Goal: Task Accomplishment & Management: Manage account settings

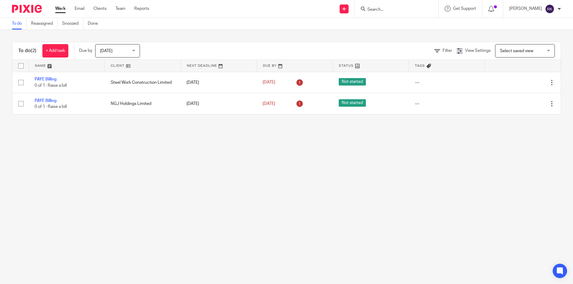
click at [395, 9] on input "Search" at bounding box center [394, 9] width 54 height 5
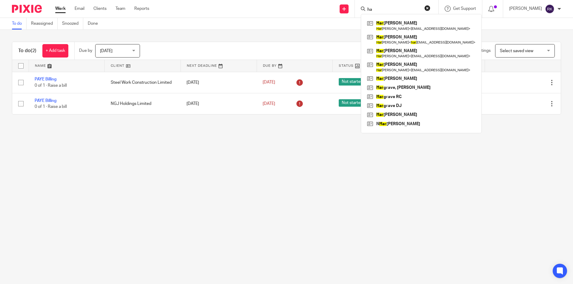
type input "h"
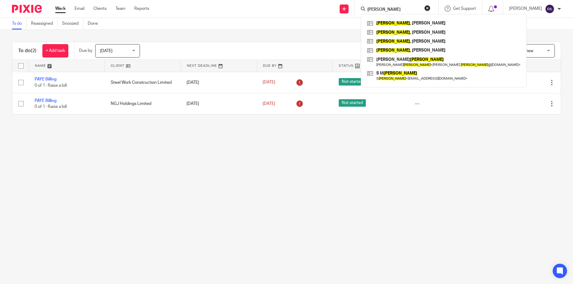
type input "cox"
click button "submit" at bounding box center [0, 0] width 0 height 0
click at [396, 41] on link at bounding box center [443, 41] width 156 height 9
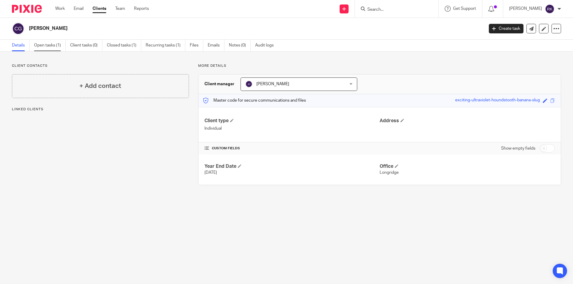
click at [52, 44] on link "Open tasks (1)" at bounding box center [50, 46] width 32 height 12
